Goal: Transaction & Acquisition: Purchase product/service

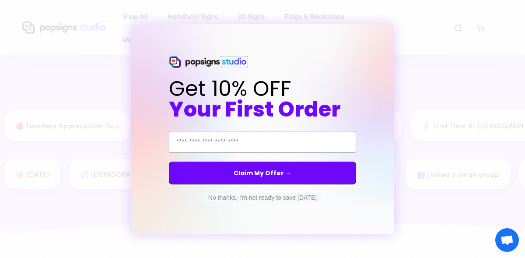
scroll to position [1239, 0]
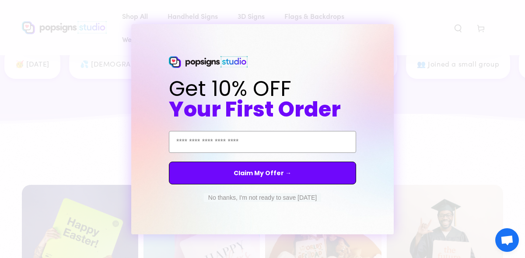
click at [262, 197] on button "No thanks, I'm not ready to save [DATE]" at bounding box center [262, 197] width 117 height 9
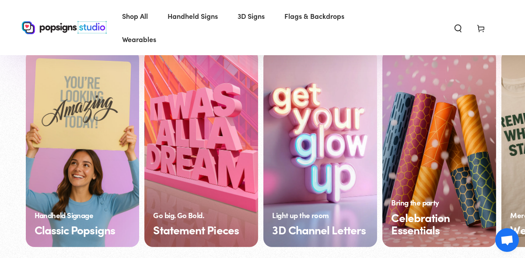
scroll to position [671, 0]
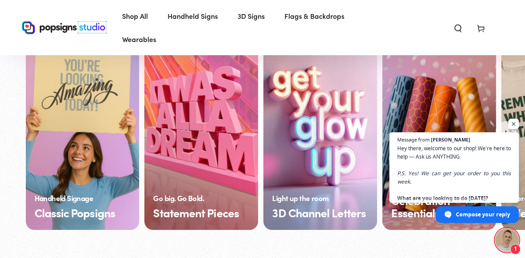
click at [91, 215] on link "Classic Popsigns" at bounding box center [83, 131] width 114 height 197
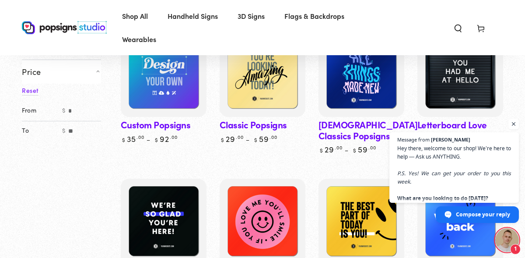
scroll to position [115, 0]
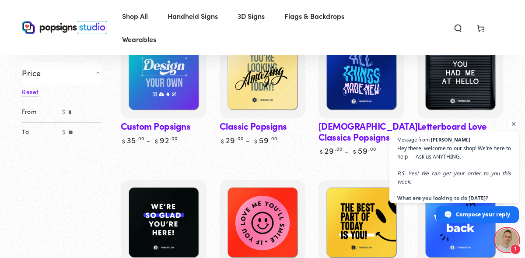
click at [512, 122] on span "Open chat" at bounding box center [513, 123] width 11 height 11
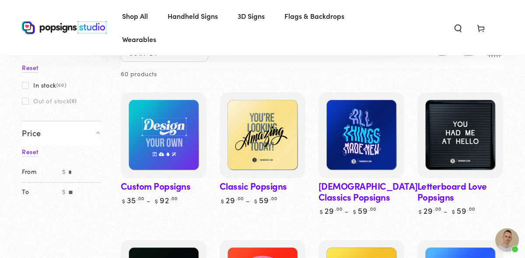
scroll to position [49, 0]
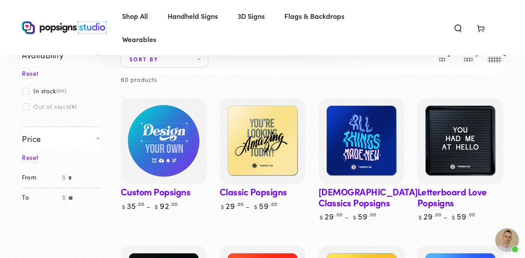
click at [170, 145] on img at bounding box center [163, 141] width 88 height 88
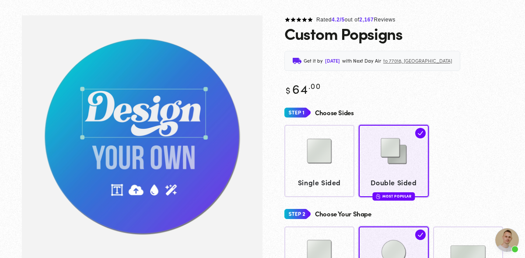
scroll to position [88, 0]
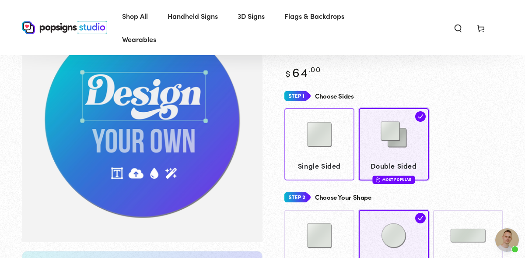
click at [313, 153] on img at bounding box center [319, 134] width 44 height 44
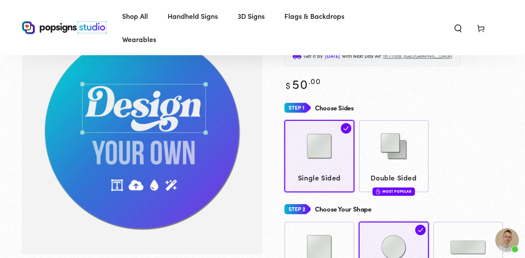
scroll to position [52, 0]
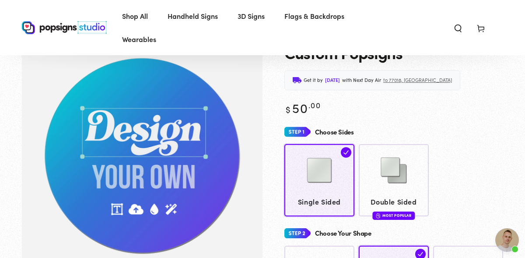
click at [169, 136] on img "Gallery Viewer" at bounding box center [142, 156] width 240 height 243
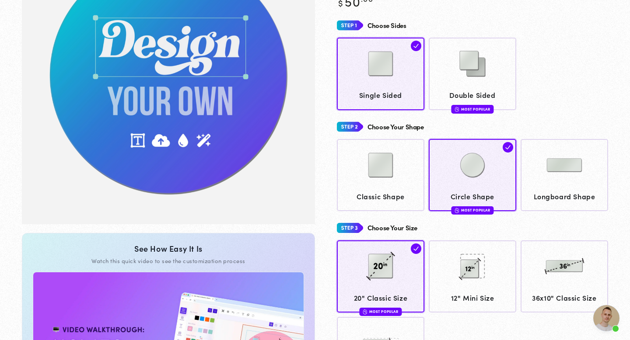
scroll to position [191, 0]
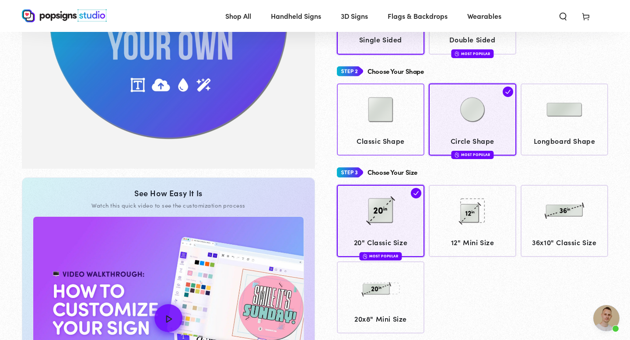
click at [392, 122] on img at bounding box center [381, 110] width 44 height 44
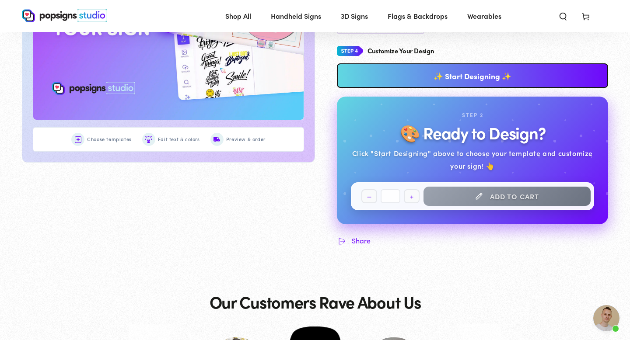
scroll to position [350, 0]
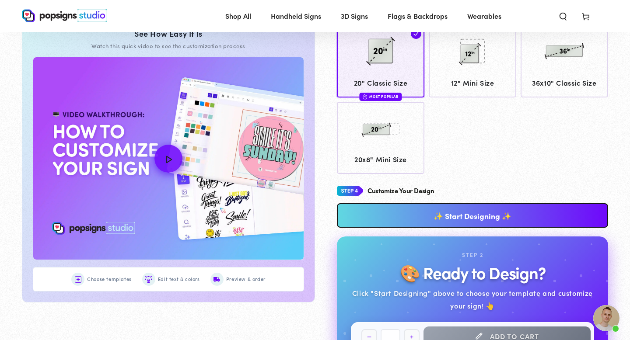
drag, startPoint x: 392, startPoint y: 122, endPoint x: 394, endPoint y: 220, distance: 98.0
click at [394, 220] on link "✨ Start Designing ✨" at bounding box center [472, 215] width 271 height 24
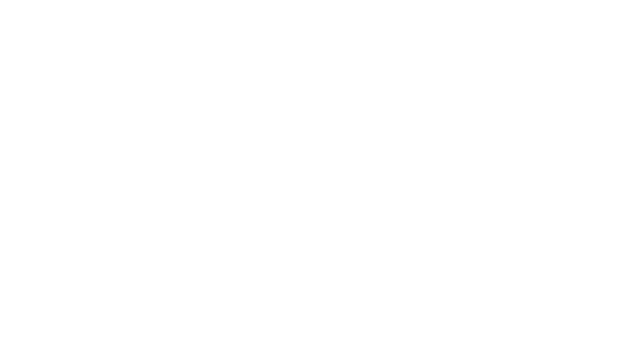
scroll to position [0, 0]
type textarea "An ancient tree with a door leading to a magical world"
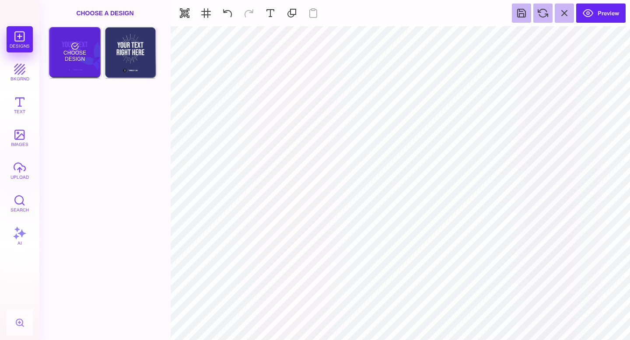
drag, startPoint x: 399, startPoint y: 146, endPoint x: 83, endPoint y: 51, distance: 330.1
click at [83, 51] on div "Choose Design" at bounding box center [74, 52] width 51 height 50
type input "#FFFFFF"
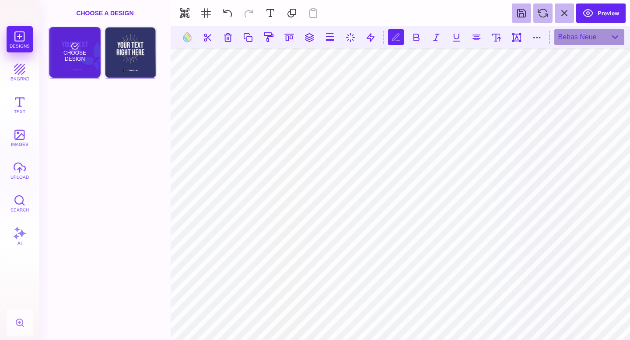
scroll to position [0, 0]
type textarea "**********"
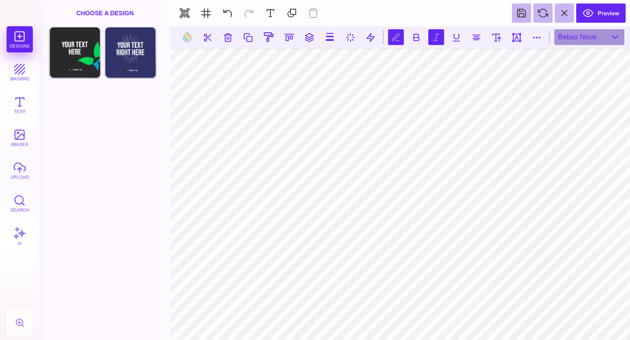
drag, startPoint x: 83, startPoint y: 51, endPoint x: 435, endPoint y: 40, distance: 352.2
click at [435, 40] on button at bounding box center [436, 37] width 16 height 16
drag, startPoint x: 435, startPoint y: 40, endPoint x: 580, endPoint y: 43, distance: 145.2
click at [524, 43] on div "Bebas Neue" at bounding box center [589, 37] width 70 height 16
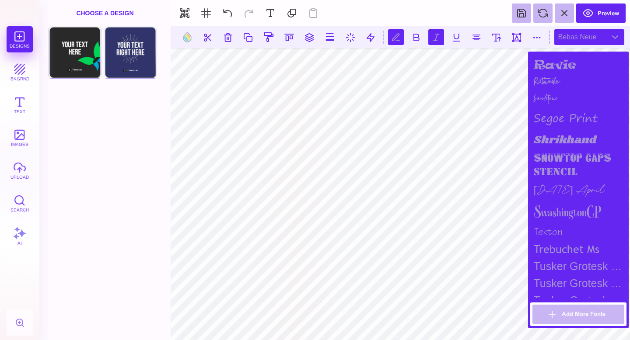
scroll to position [964, 0]
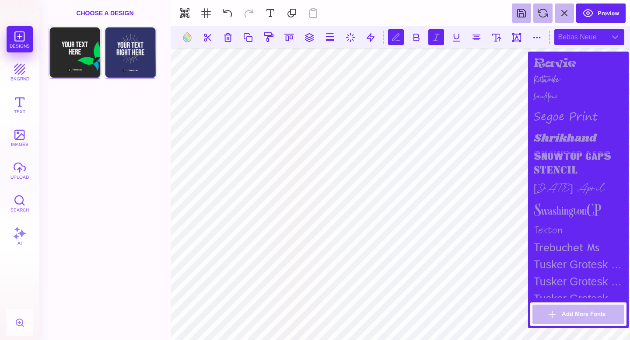
click at [524, 186] on div "Sunday April" at bounding box center [578, 189] width 96 height 20
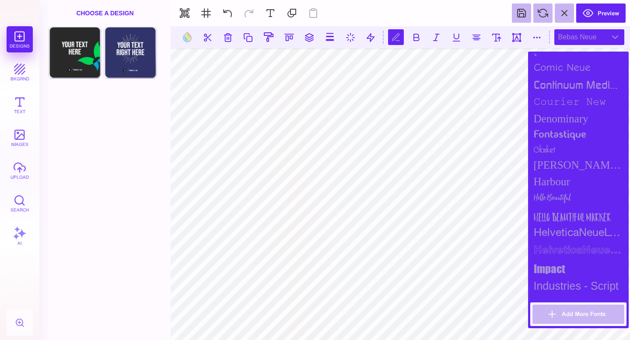
scroll to position [404, 0]
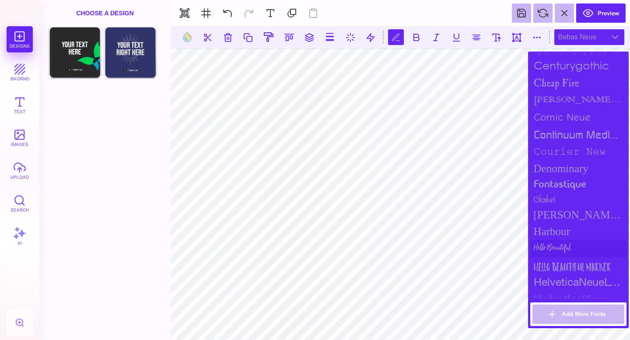
drag, startPoint x: 580, startPoint y: 43, endPoint x: 563, endPoint y: 245, distance: 202.7
click at [524, 245] on div "Hello Beautiful" at bounding box center [578, 248] width 96 height 17
drag, startPoint x: 563, startPoint y: 245, endPoint x: 564, endPoint y: 206, distance: 38.9
click at [524, 207] on div "Goldman Sans Condensed" at bounding box center [578, 215] width 96 height 17
drag, startPoint x: 564, startPoint y: 206, endPoint x: 563, endPoint y: 117, distance: 89.2
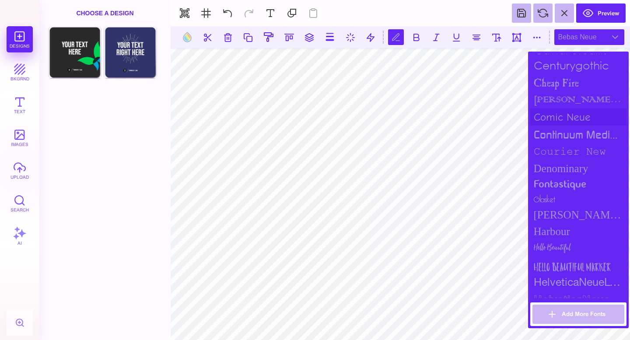
click at [524, 117] on div "Comic Neue" at bounding box center [578, 116] width 96 height 17
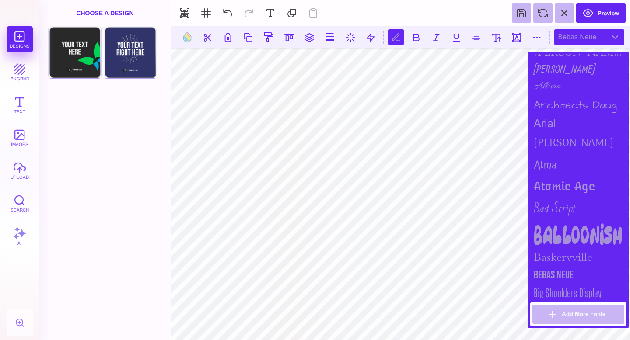
scroll to position [0, 0]
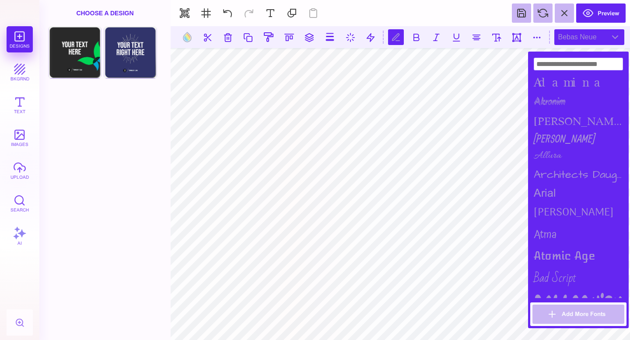
click at [524, 170] on div "Architects Daughter" at bounding box center [578, 175] width 96 height 20
click at [524, 257] on div "Bad Script" at bounding box center [578, 278] width 96 height 26
click at [524, 122] on div "alida" at bounding box center [578, 120] width 96 height 17
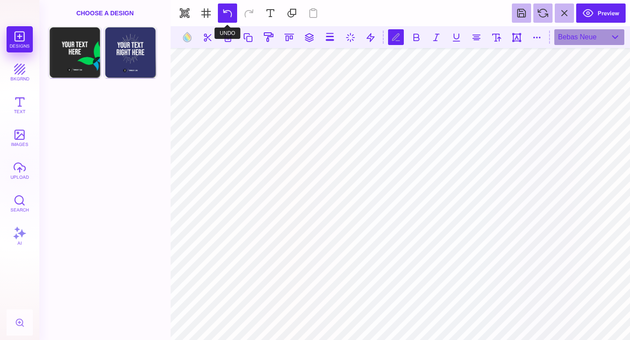
click at [229, 10] on button at bounding box center [227, 12] width 19 height 19
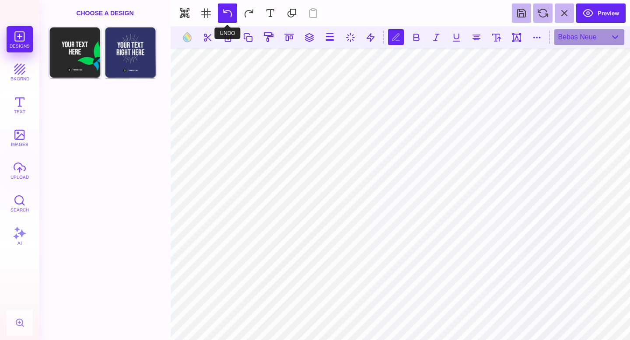
click at [226, 11] on button at bounding box center [227, 12] width 19 height 19
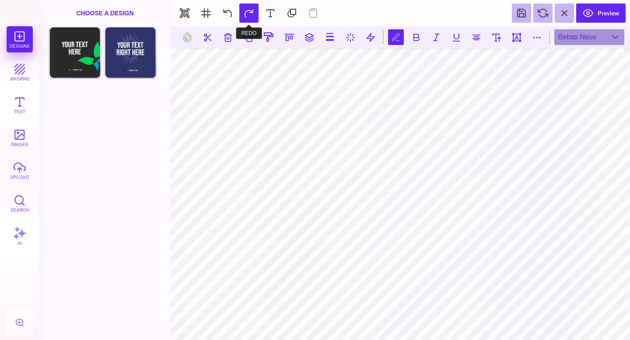
click at [250, 7] on button at bounding box center [248, 12] width 19 height 19
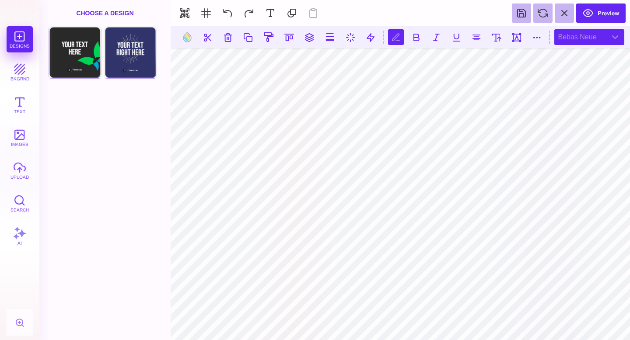
click at [524, 34] on div "Bebas Neue" at bounding box center [589, 37] width 70 height 16
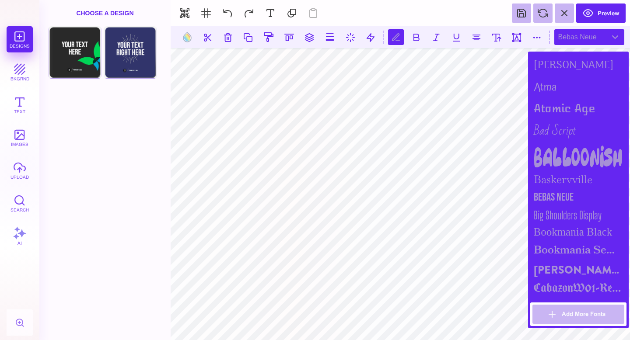
scroll to position [148, 0]
click at [524, 194] on div "Bebas Neue" at bounding box center [578, 197] width 96 height 18
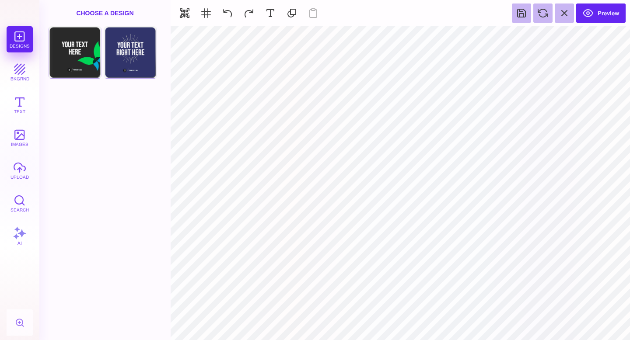
click at [10, 153] on div "Designs bkgrnd Text images upload Search AI" at bounding box center [19, 183] width 39 height 314
click at [20, 131] on button "images" at bounding box center [20, 138] width 26 height 26
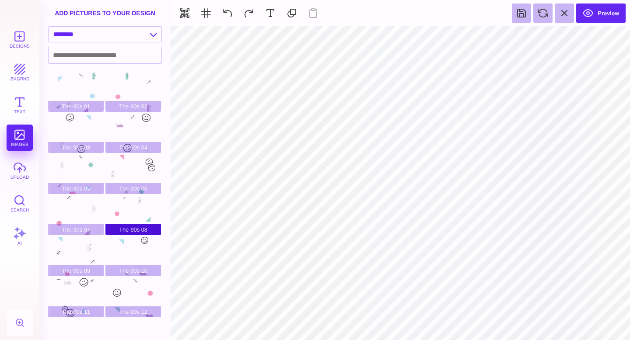
click at [118, 218] on div "The-90s 08" at bounding box center [133, 215] width 56 height 39
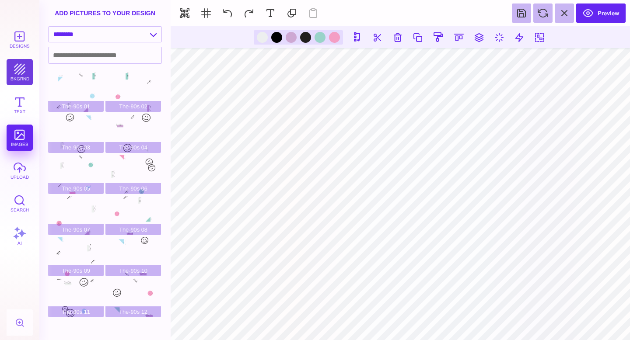
click at [20, 75] on button "bkgrnd" at bounding box center [20, 72] width 26 height 26
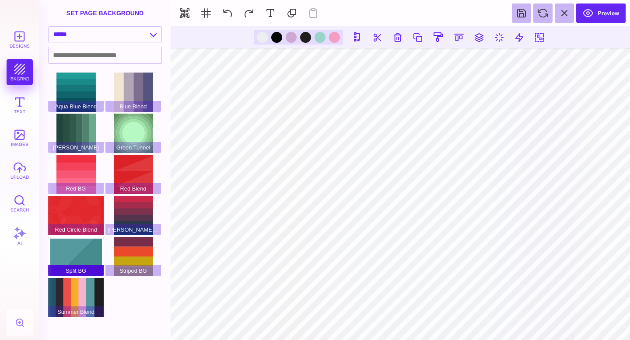
click at [76, 251] on div "Split BG" at bounding box center [76, 256] width 56 height 39
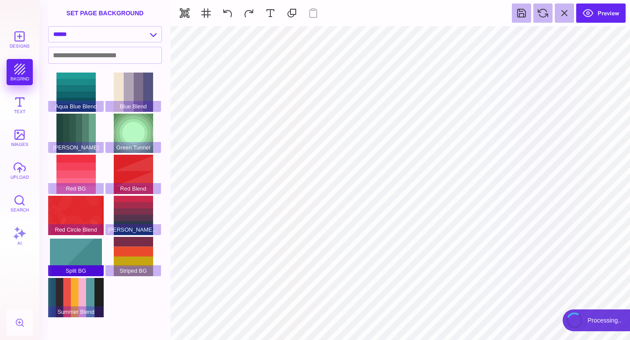
type input "#FFFFFF"
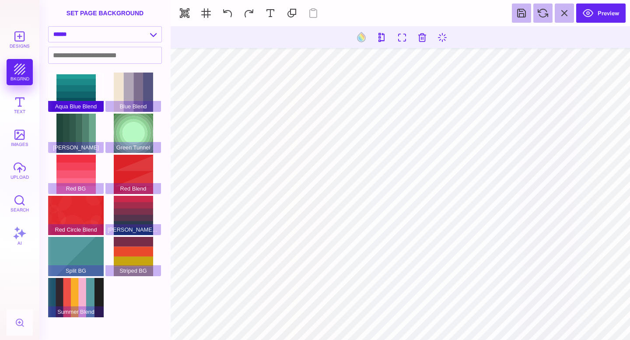
click at [84, 96] on div "Aqua Blue Blend" at bounding box center [76, 92] width 56 height 39
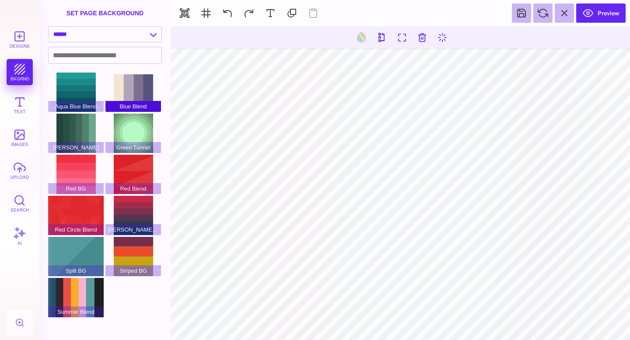
click at [126, 98] on div "Blue Blend" at bounding box center [133, 92] width 56 height 39
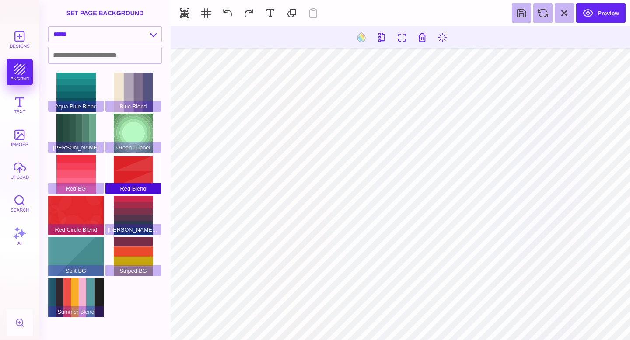
click at [124, 164] on div "Red Blend" at bounding box center [133, 174] width 56 height 39
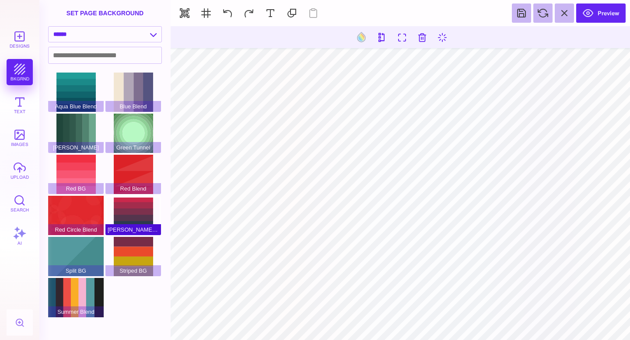
click at [122, 219] on div "Red Green Blend" at bounding box center [133, 215] width 56 height 39
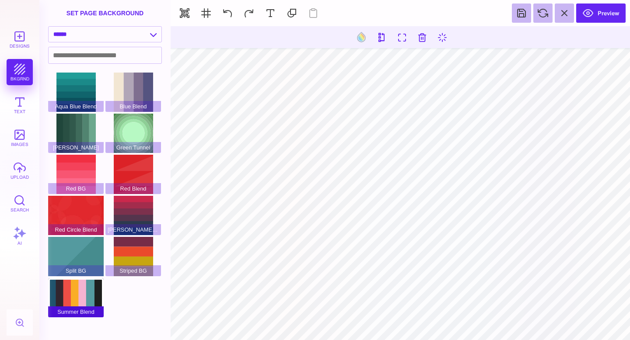
click at [91, 257] on div "Summer Blend" at bounding box center [76, 297] width 56 height 39
click at [130, 35] on select "**********" at bounding box center [105, 34] width 113 height 15
select select "**********"
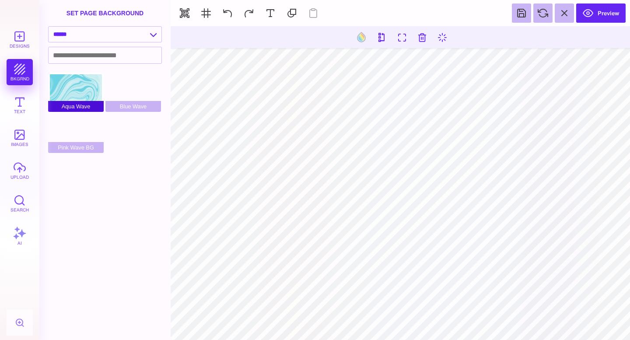
click at [75, 79] on div "Aqua Wave" at bounding box center [76, 92] width 56 height 39
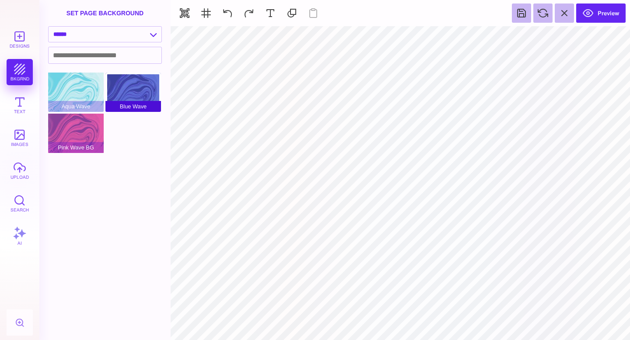
click at [135, 93] on div "Blue Wave" at bounding box center [133, 92] width 56 height 39
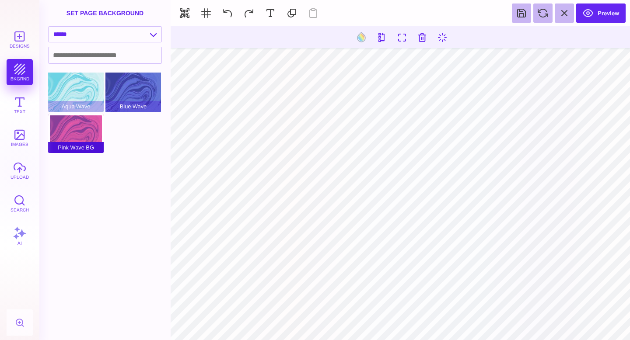
click at [73, 140] on div "Pink Wave BG" at bounding box center [76, 133] width 56 height 39
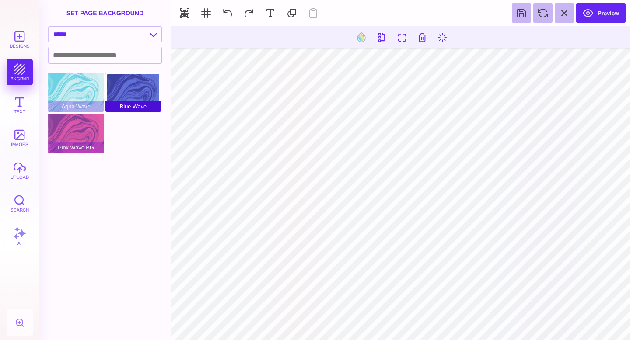
click at [133, 99] on div "Blue Wave" at bounding box center [133, 92] width 56 height 39
type input "#000000"
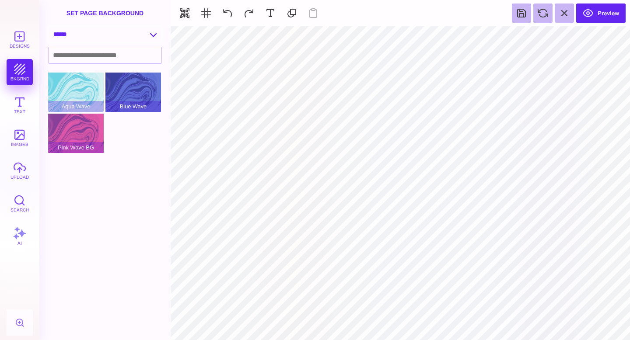
click at [131, 41] on select "**********" at bounding box center [105, 34] width 113 height 15
select select "**********"
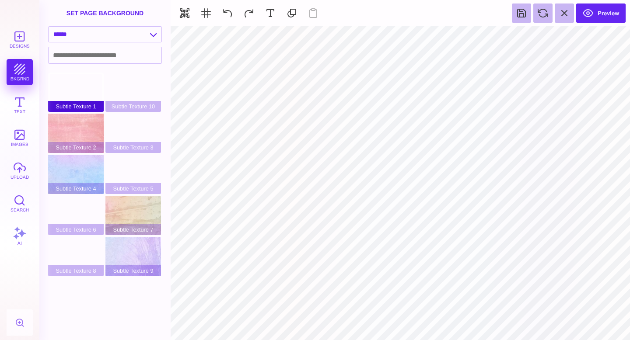
click at [79, 97] on div "Subtle Texture 1" at bounding box center [76, 92] width 56 height 39
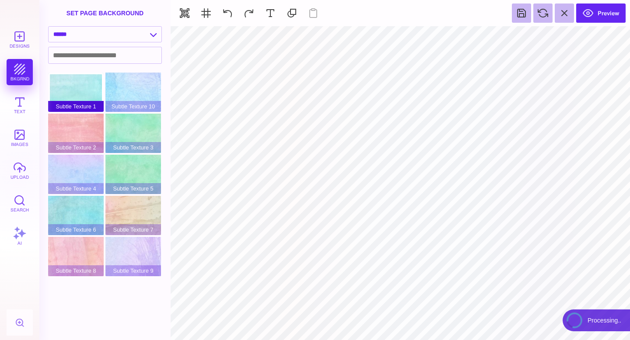
type input "#FFFFFF"
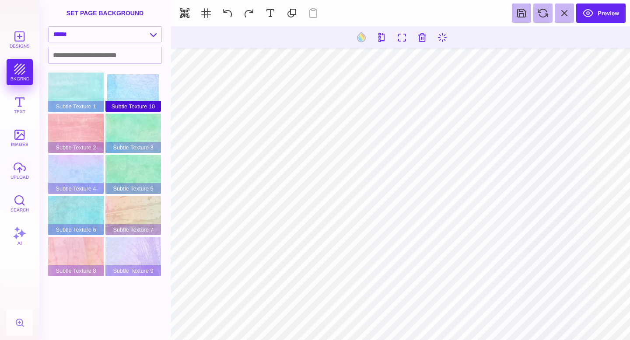
click at [121, 87] on div "Subtle Texture 10" at bounding box center [133, 92] width 56 height 39
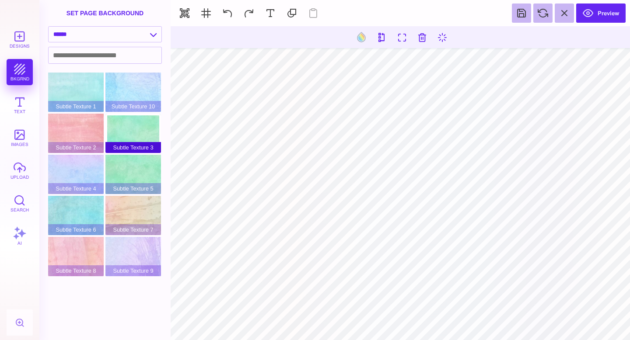
click at [126, 136] on div "Subtle Texture 3" at bounding box center [133, 133] width 56 height 39
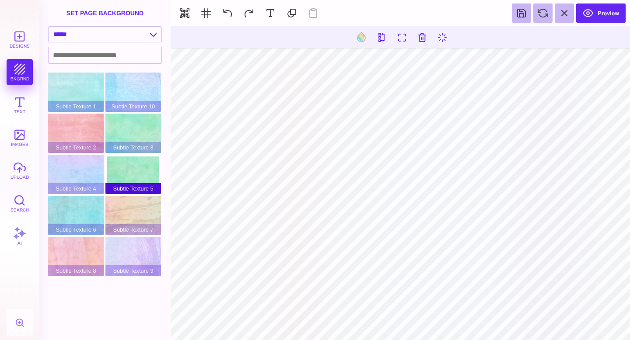
click at [130, 188] on span "Subtle Texture 5" at bounding box center [133, 188] width 56 height 11
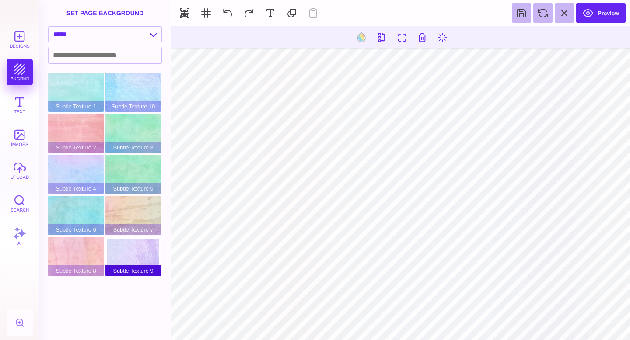
click at [130, 257] on div "Subtle Texture 9" at bounding box center [133, 256] width 56 height 39
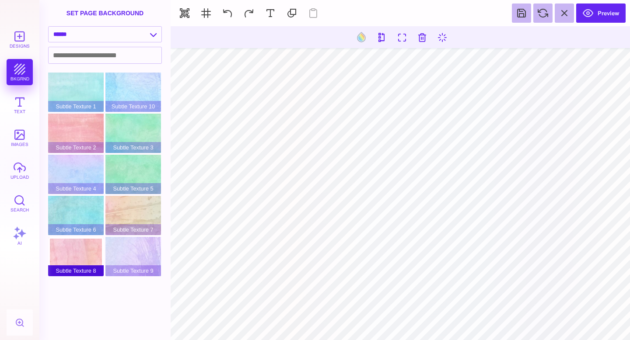
click at [78, 257] on div "Subtle Texture 8" at bounding box center [76, 256] width 56 height 39
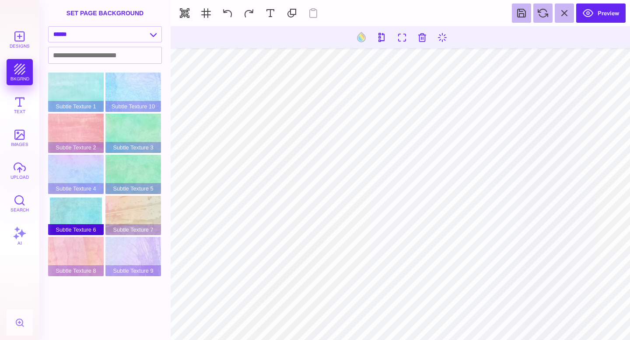
click at [89, 204] on div "Subtle Texture 6" at bounding box center [76, 215] width 56 height 39
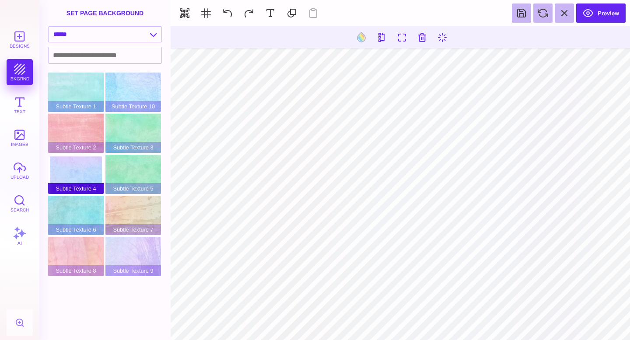
click at [88, 162] on div "Subtle Texture 4" at bounding box center [76, 174] width 56 height 39
click at [85, 146] on span "Subtle Texture 2" at bounding box center [76, 147] width 56 height 11
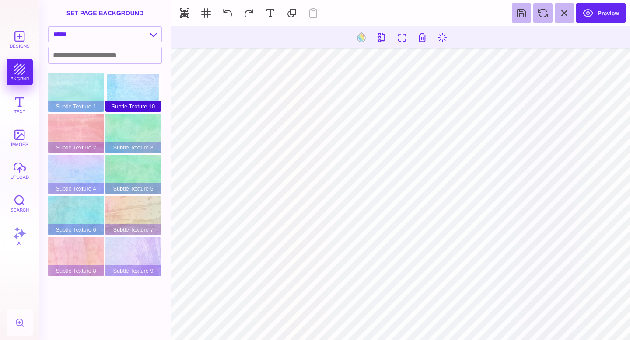
click at [121, 106] on span "Subtle Texture 10" at bounding box center [133, 106] width 56 height 11
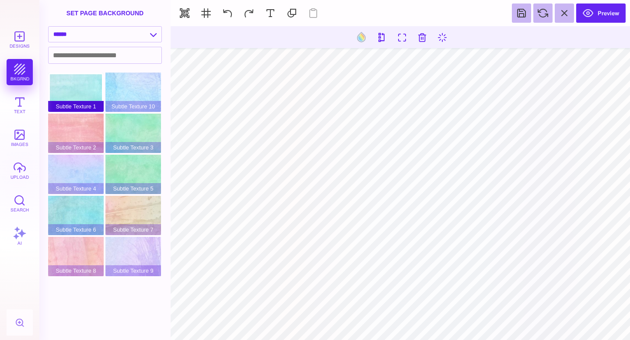
click at [86, 95] on div "Subtle Texture 1" at bounding box center [76, 92] width 56 height 39
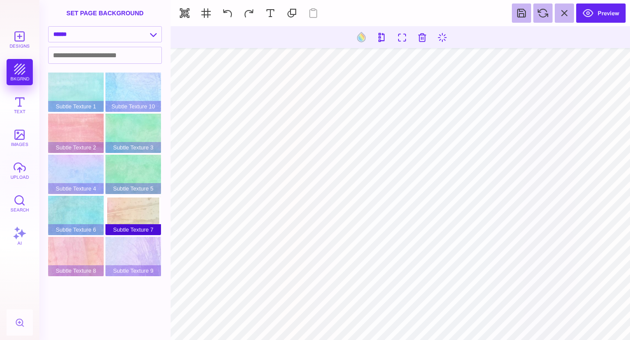
click at [145, 214] on div "Subtle Texture 7" at bounding box center [133, 215] width 56 height 39
click at [136, 34] on select "**********" at bounding box center [105, 34] width 113 height 15
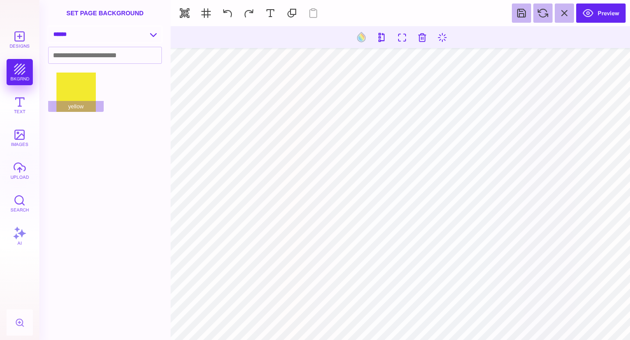
click at [148, 38] on select "**********" at bounding box center [105, 34] width 113 height 15
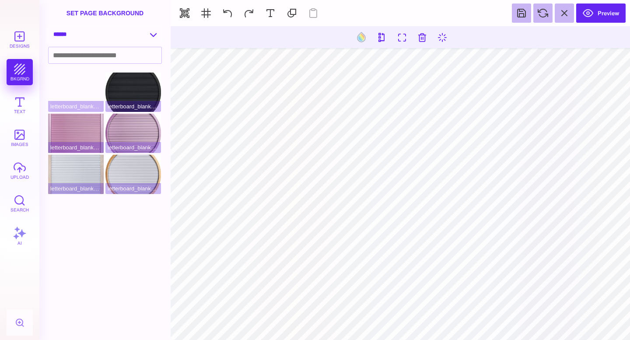
click at [155, 34] on select "**********" at bounding box center [105, 34] width 113 height 15
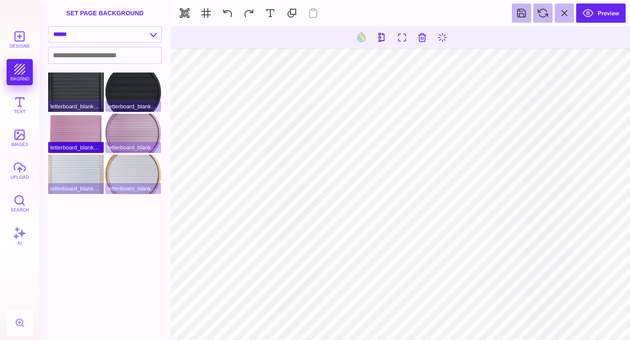
click at [76, 136] on div "letterboard_blank_pink" at bounding box center [76, 133] width 56 height 39
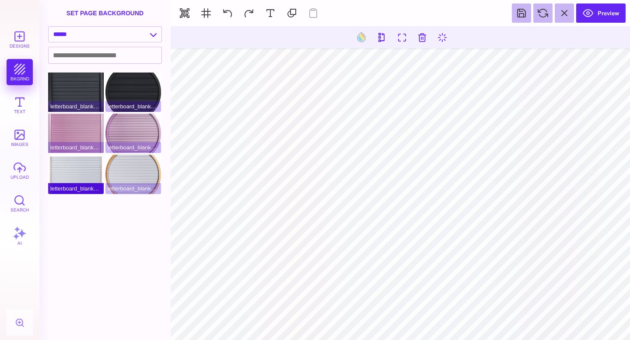
click at [83, 179] on div "letterboard_blank_white" at bounding box center [76, 174] width 56 height 39
click at [150, 31] on select "**********" at bounding box center [105, 34] width 113 height 15
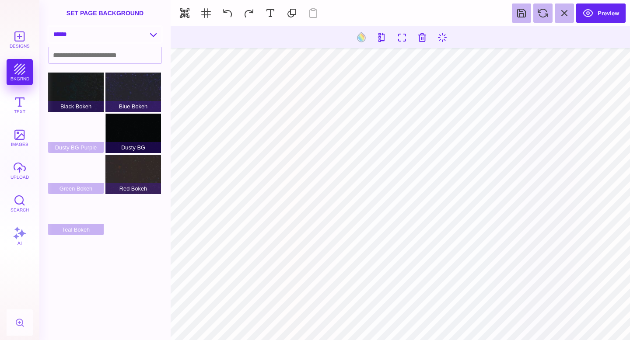
click at [151, 30] on select "**********" at bounding box center [105, 34] width 113 height 15
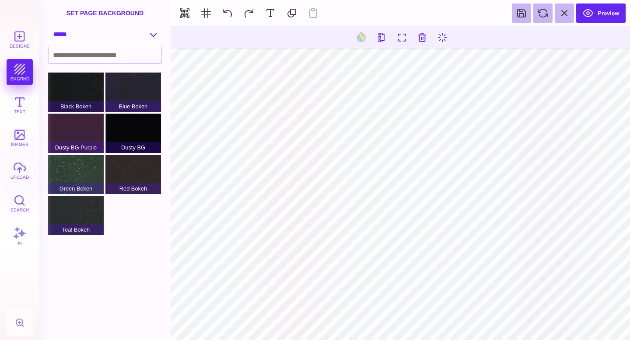
select select "**********"
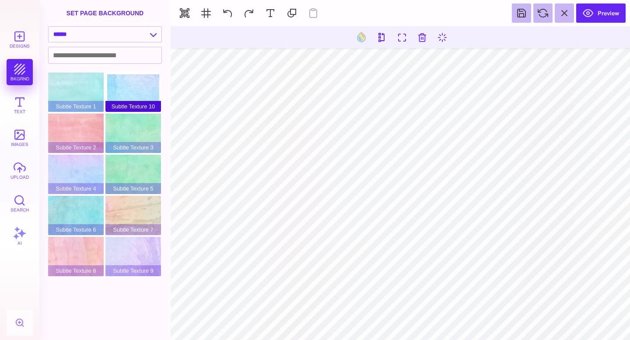
click at [139, 85] on div "Subtle Texture 10" at bounding box center [133, 92] width 56 height 39
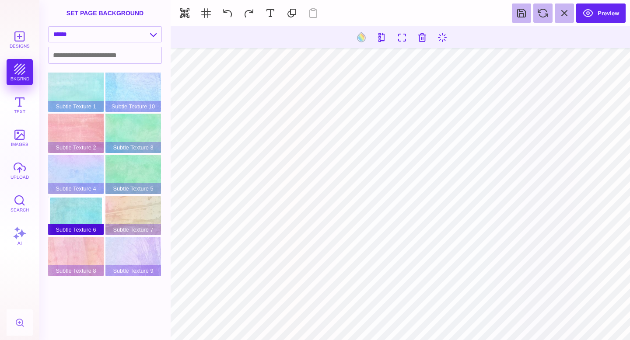
click at [82, 232] on span "Subtle Texture 6" at bounding box center [76, 229] width 56 height 11
click at [81, 210] on div "Subtle Texture 6" at bounding box center [76, 215] width 56 height 39
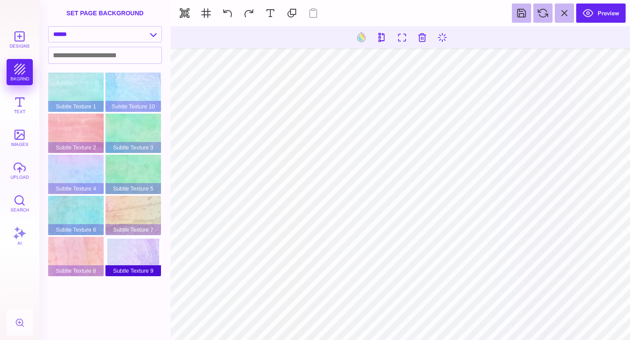
click at [129, 250] on div "Subtle Texture 9" at bounding box center [133, 256] width 56 height 39
click at [139, 204] on div "Subtle Texture 7" at bounding box center [133, 215] width 56 height 39
click at [23, 175] on button "upload" at bounding box center [20, 170] width 26 height 26
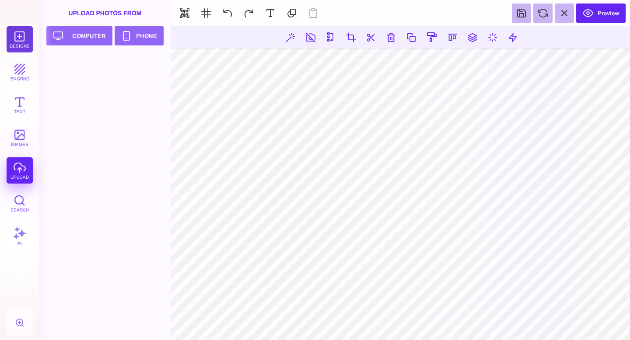
click at [18, 45] on button "Designs" at bounding box center [20, 39] width 26 height 26
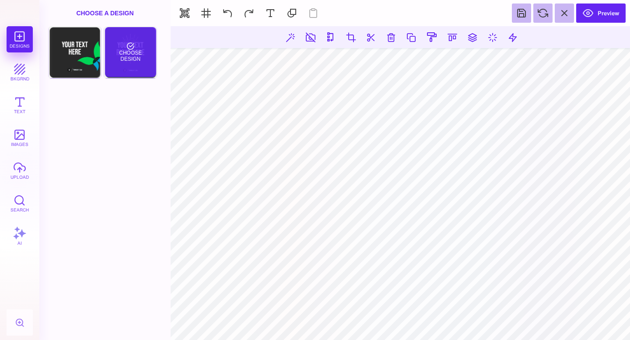
click at [143, 73] on div "Choose Design" at bounding box center [130, 52] width 51 height 50
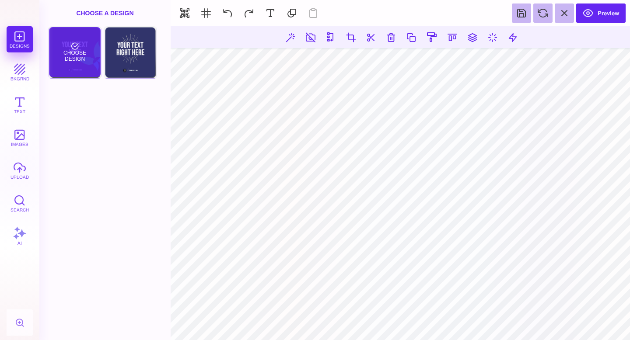
click at [74, 66] on div "Choose Design" at bounding box center [74, 52] width 51 height 50
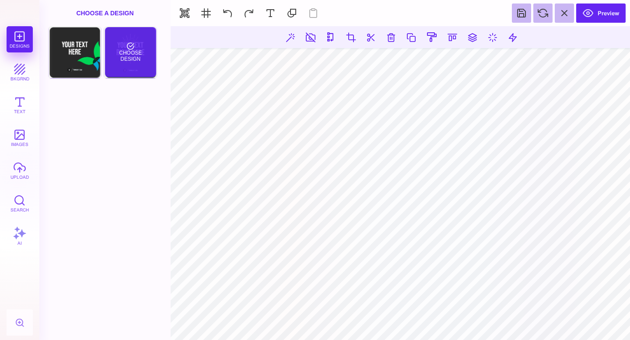
click at [133, 65] on div "Choose Design" at bounding box center [130, 52] width 51 height 50
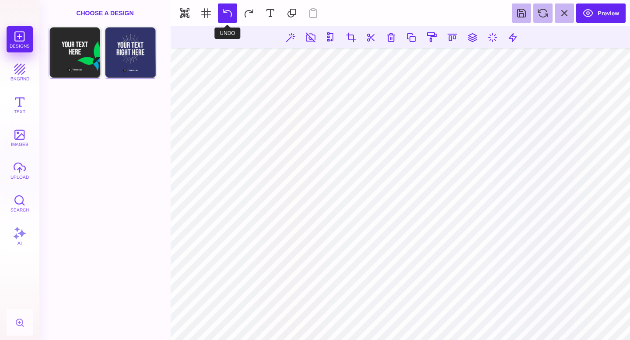
click at [226, 14] on button at bounding box center [227, 12] width 19 height 19
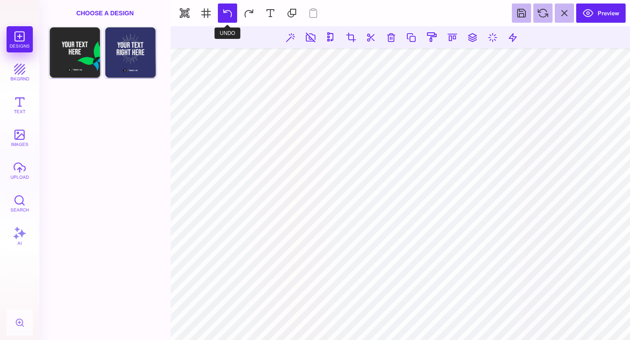
click at [226, 14] on button at bounding box center [227, 12] width 19 height 19
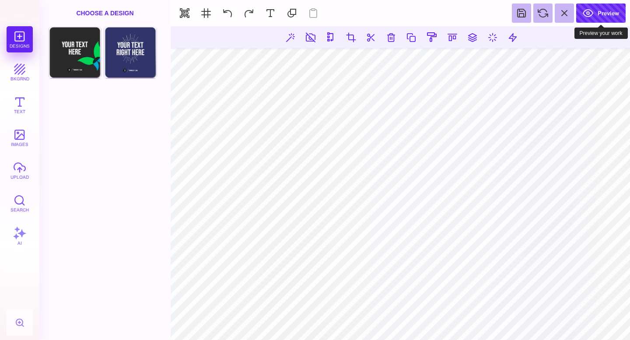
click at [524, 7] on button "Preview" at bounding box center [600, 12] width 49 height 19
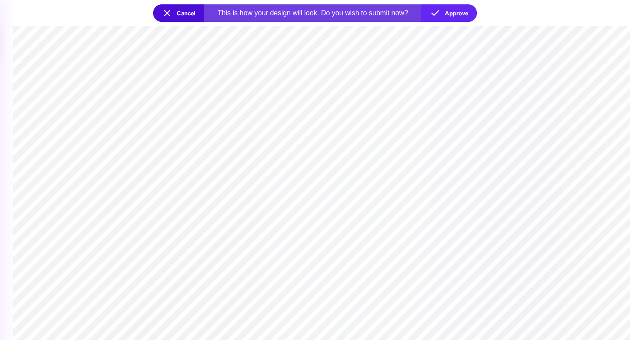
click at [178, 13] on button "Cancel" at bounding box center [178, 12] width 51 height 17
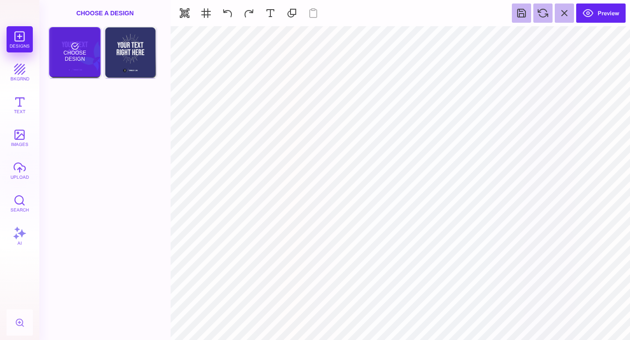
click at [86, 51] on div "Choose Design" at bounding box center [74, 52] width 51 height 50
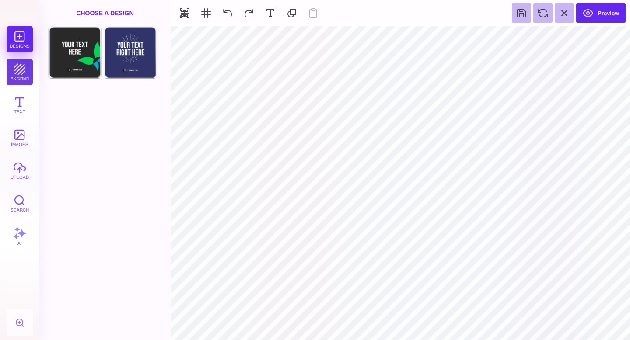
click at [24, 63] on button "bkgrnd" at bounding box center [20, 72] width 26 height 26
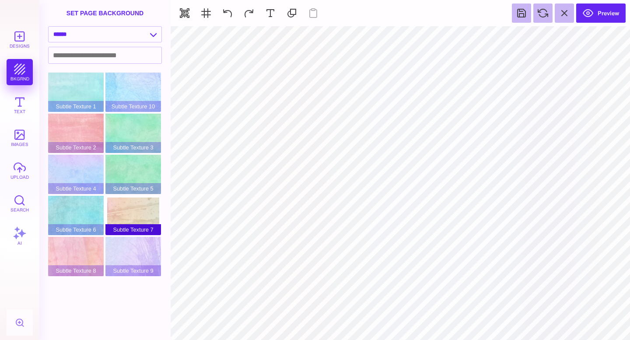
click at [139, 206] on div "Subtle Texture 7" at bounding box center [133, 215] width 56 height 39
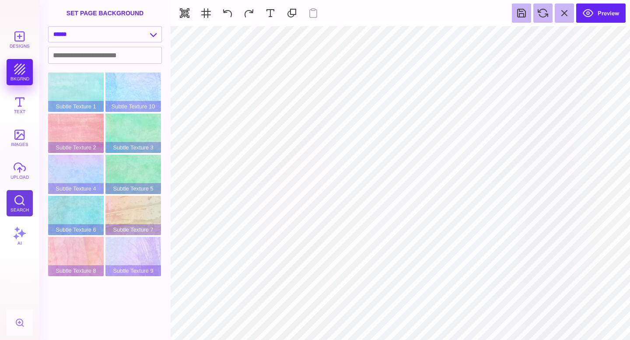
click at [21, 202] on button "Search" at bounding box center [20, 203] width 26 height 26
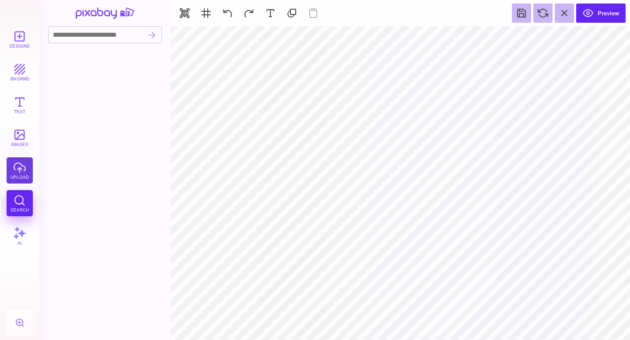
click at [22, 167] on button "upload" at bounding box center [20, 170] width 26 height 26
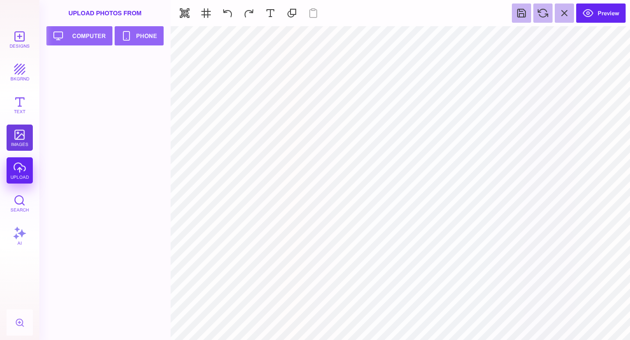
click at [14, 148] on button "images" at bounding box center [20, 138] width 26 height 26
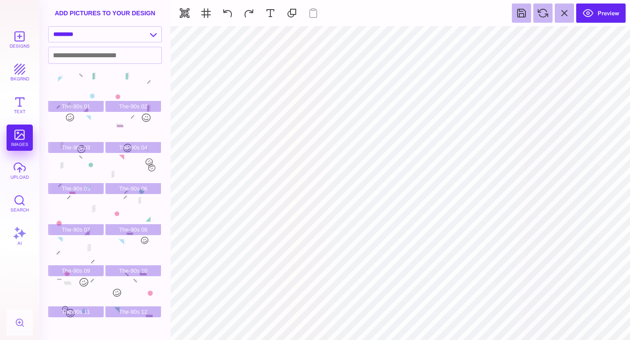
click at [19, 85] on div "Designs bkgrnd Text images upload Search AI" at bounding box center [19, 183] width 39 height 314
click at [20, 102] on button "Text" at bounding box center [20, 105] width 26 height 26
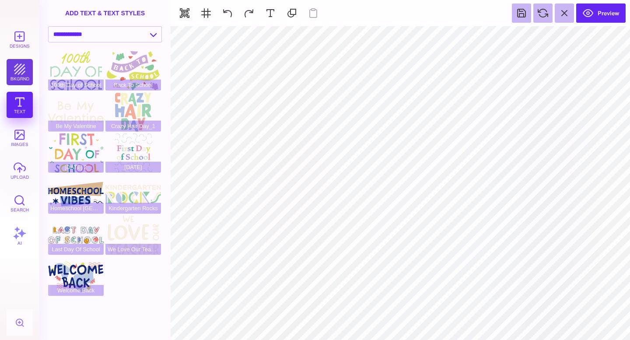
click at [21, 72] on button "bkgrnd" at bounding box center [20, 72] width 26 height 26
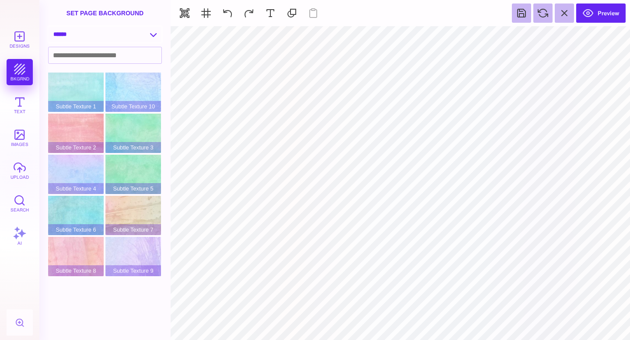
click at [122, 35] on select "**********" at bounding box center [105, 34] width 113 height 15
click at [133, 111] on span "Subtle Texture 10" at bounding box center [133, 106] width 56 height 11
click at [139, 88] on div "Subtle Texture 10" at bounding box center [133, 92] width 56 height 39
type input "#FFFFFF"
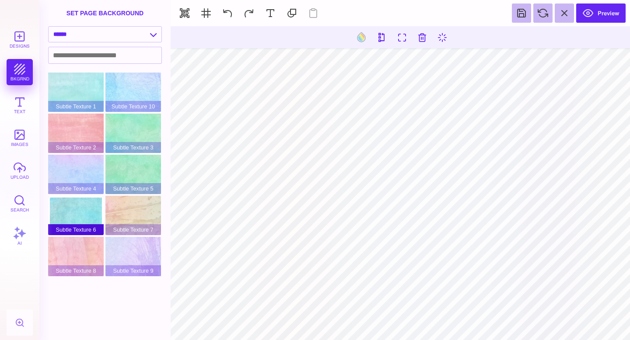
click at [73, 200] on div "Subtle Texture 6" at bounding box center [76, 215] width 56 height 39
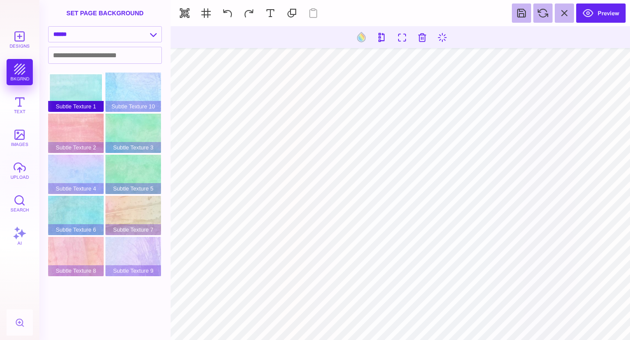
click at [85, 91] on div "Subtle Texture 1" at bounding box center [76, 92] width 56 height 39
